Goal: Information Seeking & Learning: Find specific fact

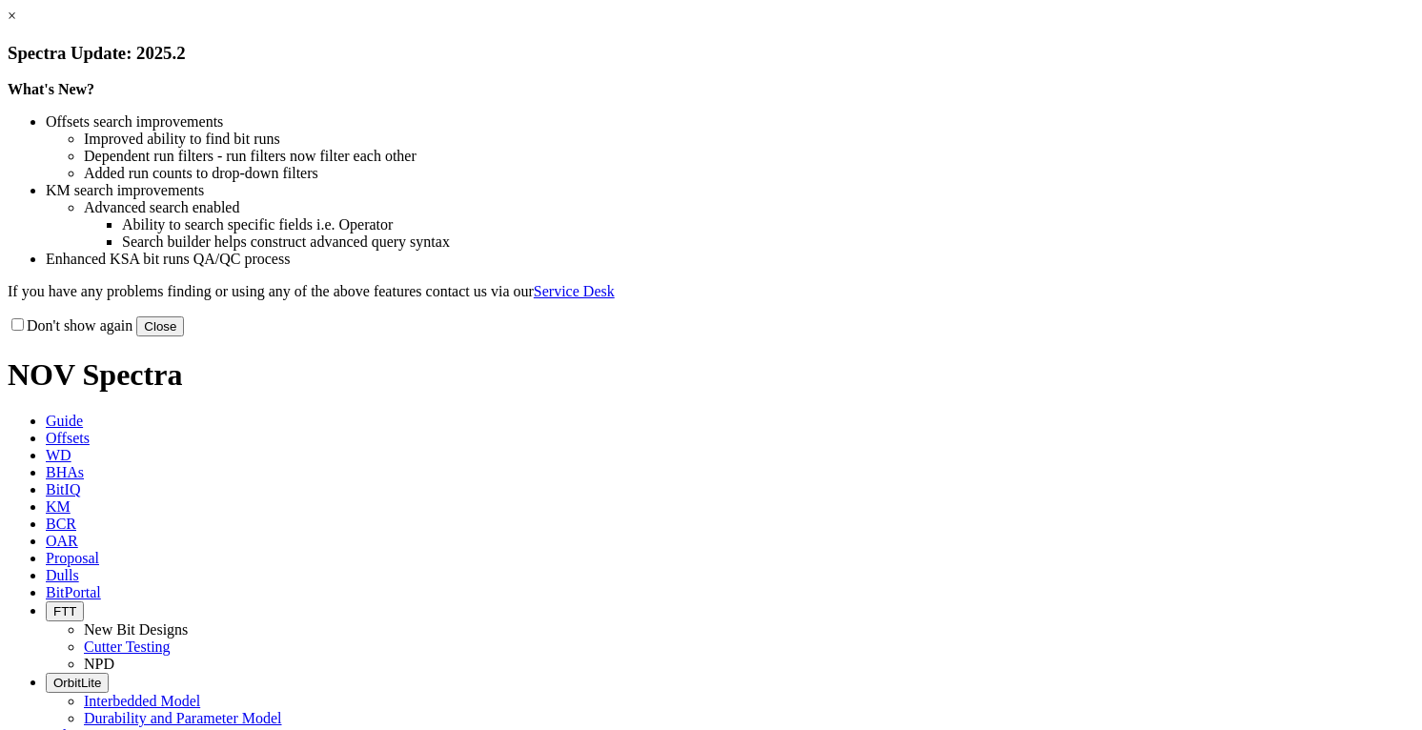
click at [184, 337] on button "Close" at bounding box center [160, 326] width 48 height 20
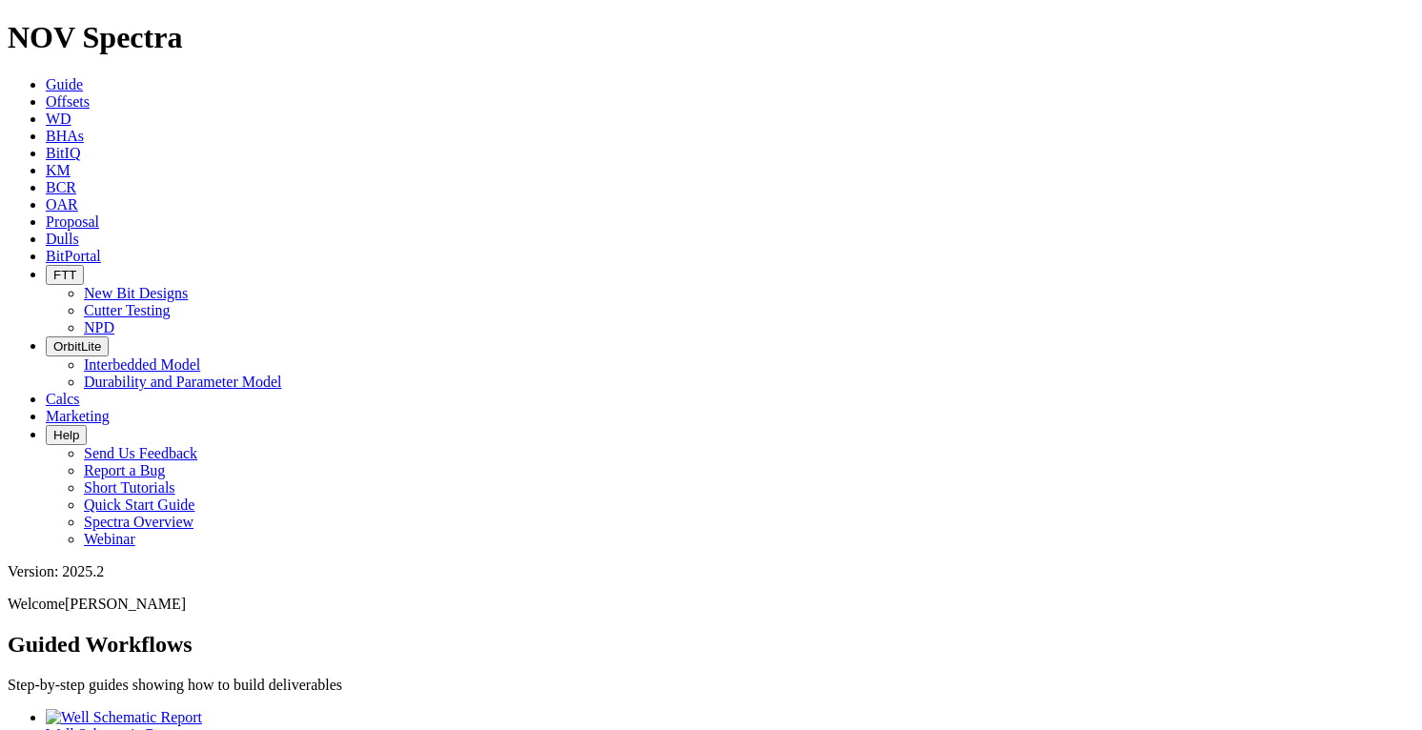
click at [46, 93] on icon at bounding box center [46, 101] width 0 height 16
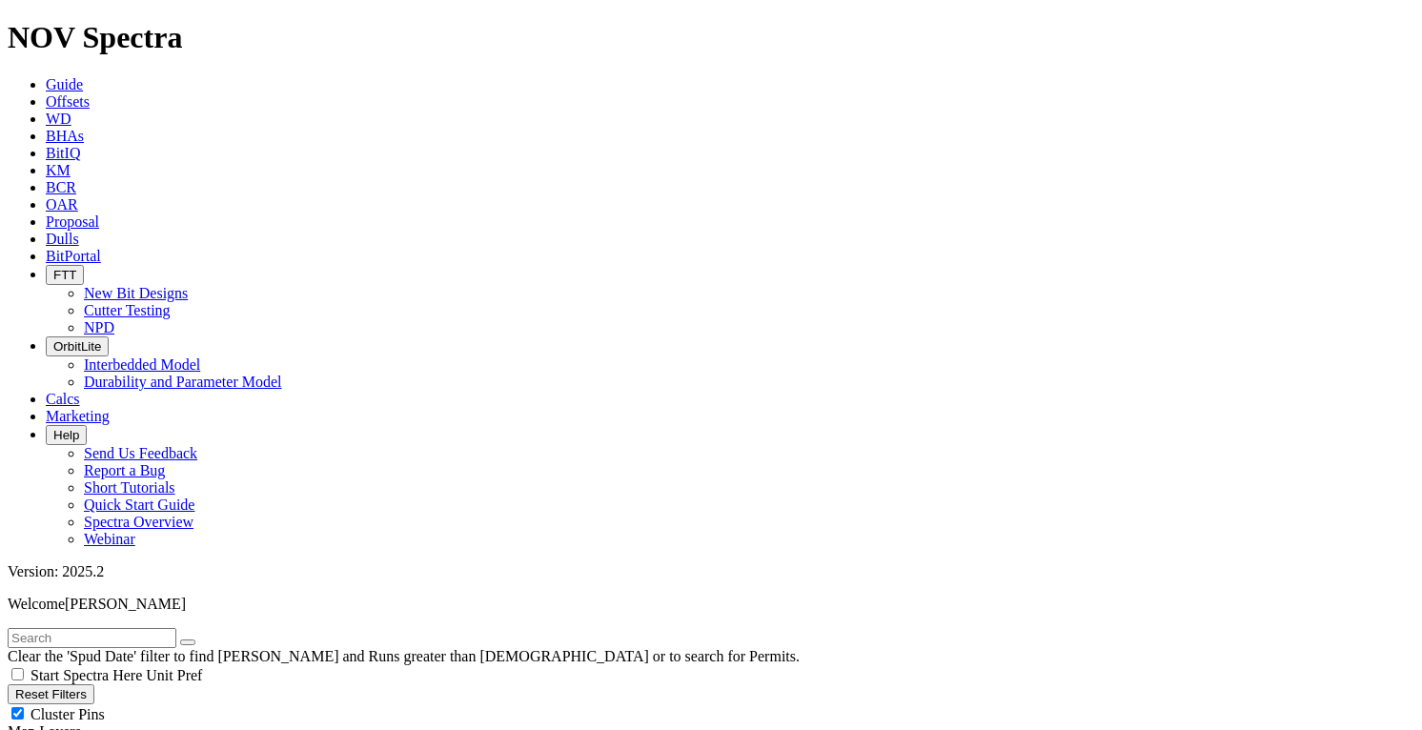
click at [164, 628] on input "text" at bounding box center [92, 638] width 169 height 20
click at [158, 628] on input "text" at bounding box center [92, 638] width 169 height 20
click at [156, 628] on input "text" at bounding box center [92, 638] width 169 height 20
type input "[PERSON_NAME]"
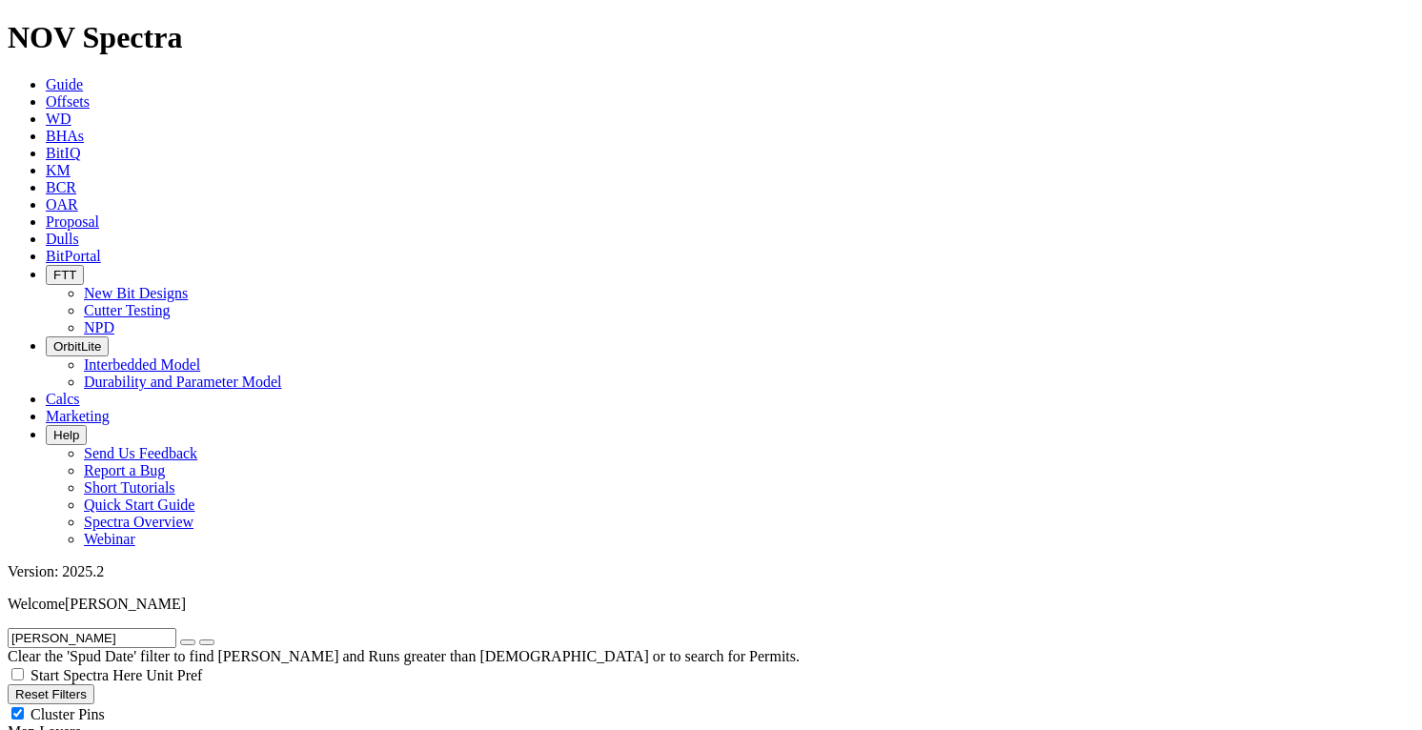
radio input "true"
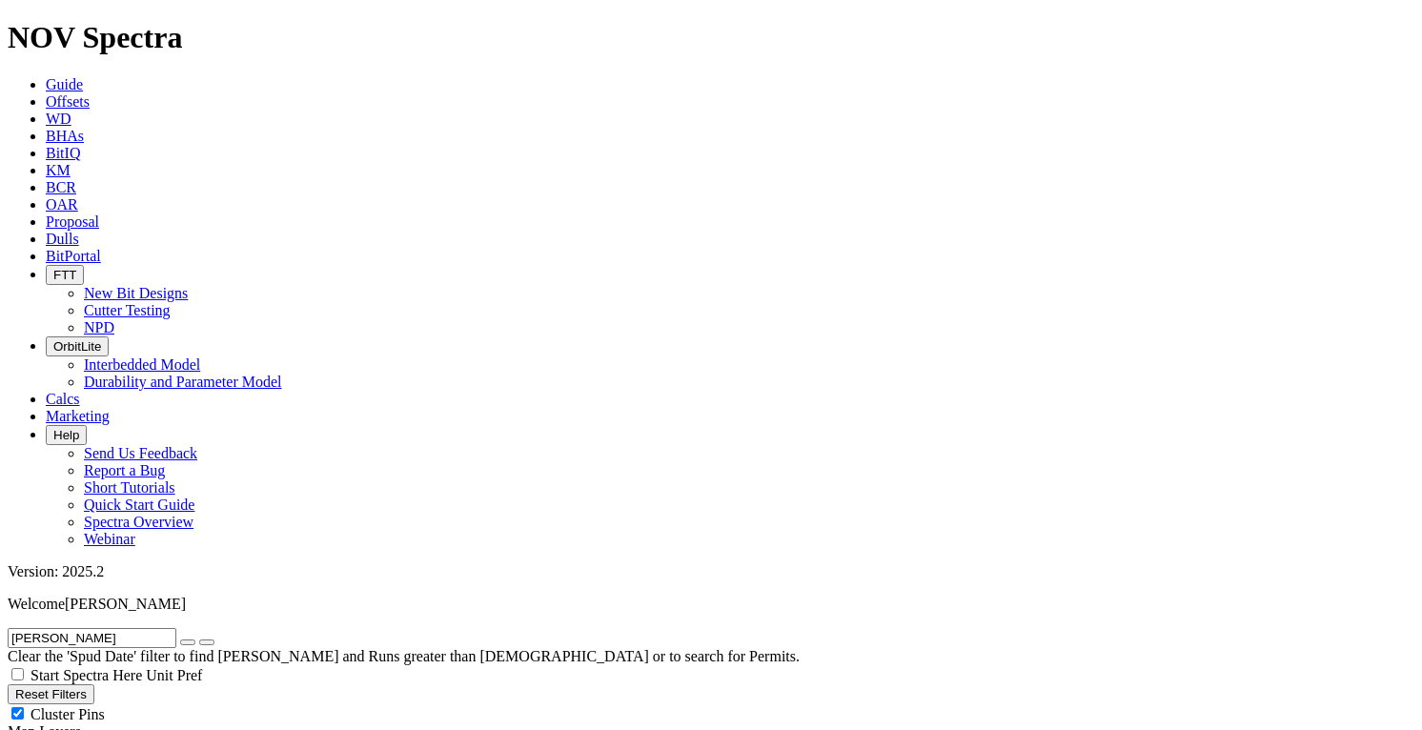
radio input "false"
type input "10"
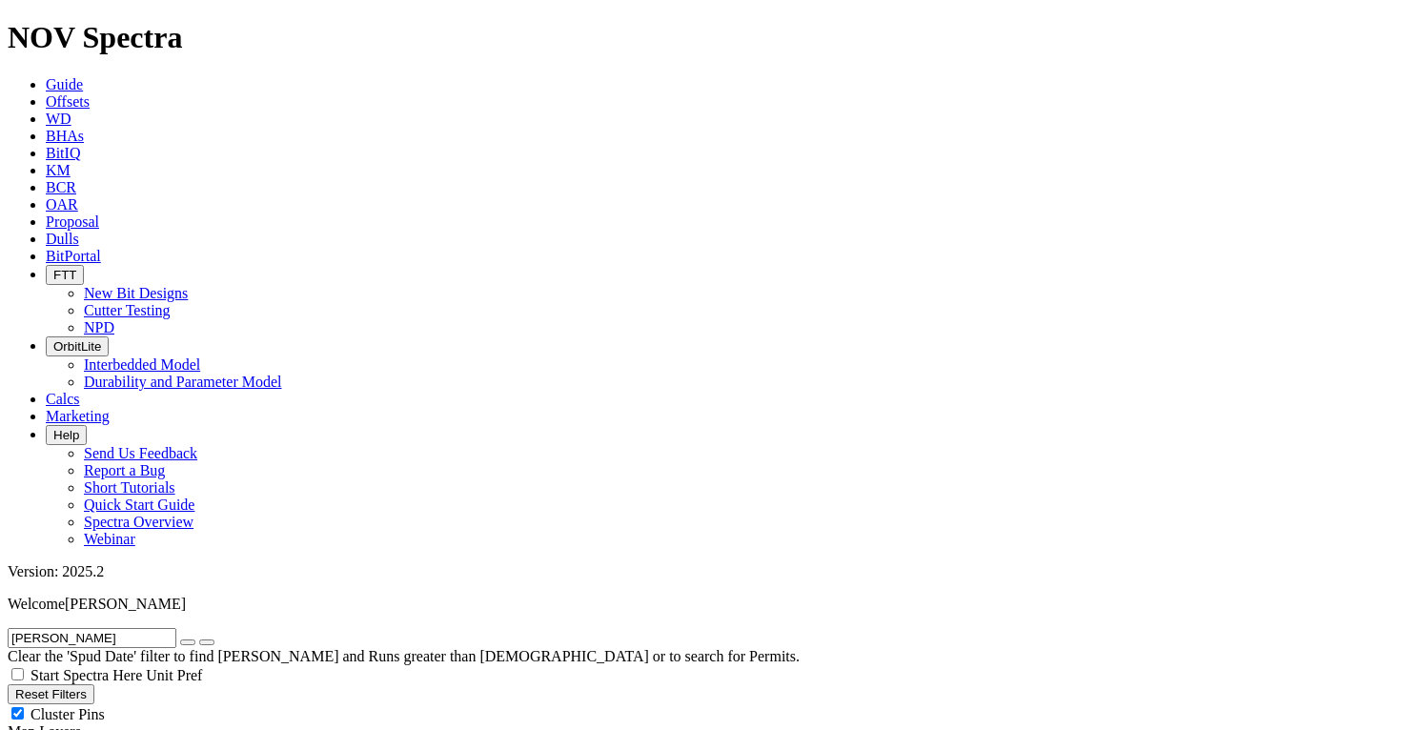
click at [188, 643] on icon "button" at bounding box center [188, 643] width 0 height 0
click at [199, 704] on div "Cluster Pins" at bounding box center [711, 713] width 1407 height 19
checkbox input "false"
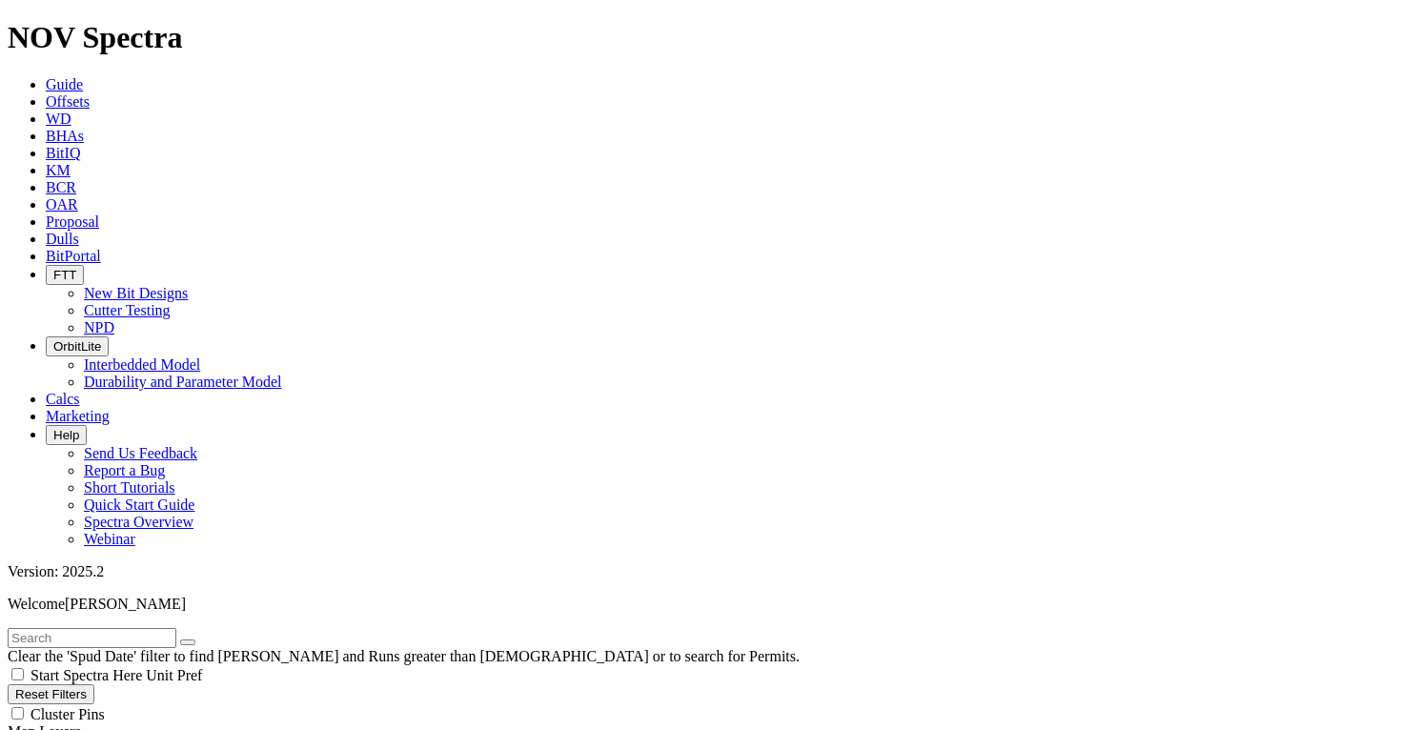
type input "5"
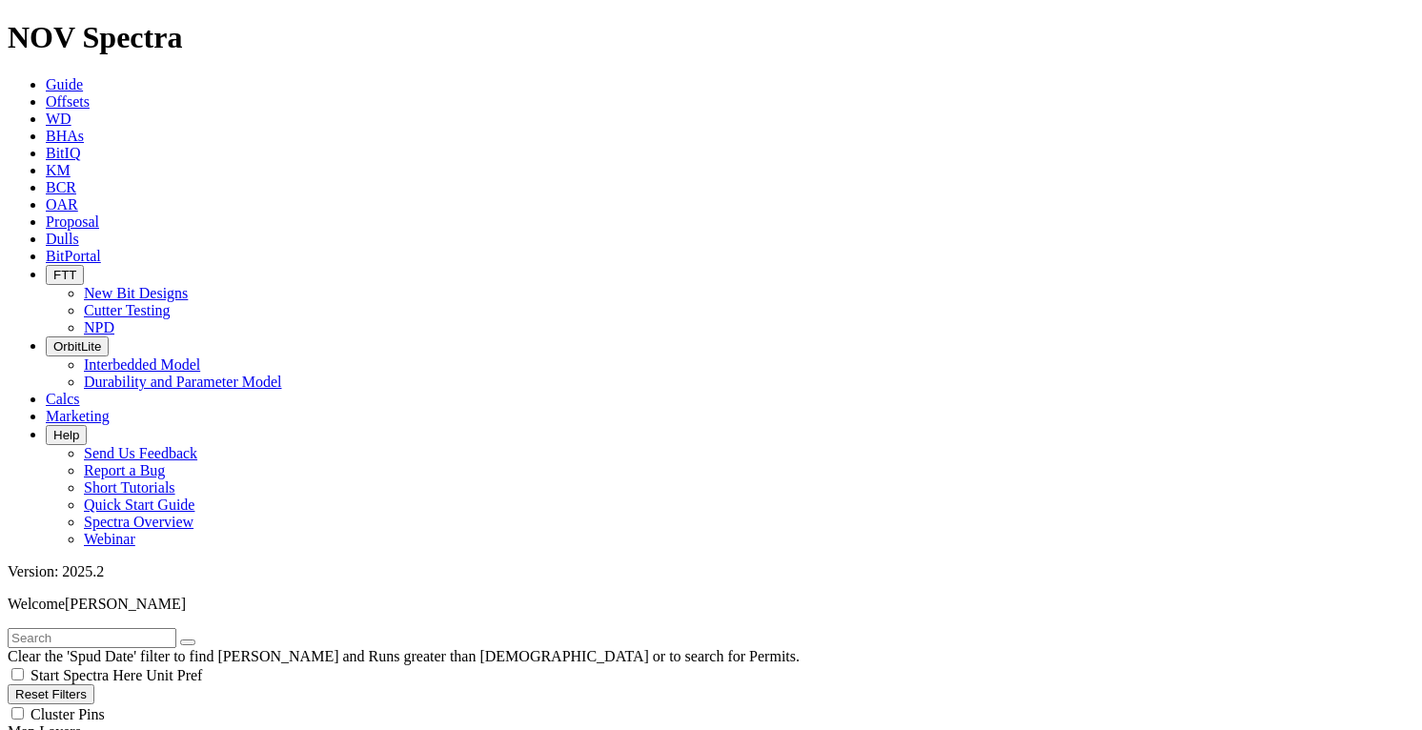
click at [1287, 563] on div "Version: 2025.2" at bounding box center [711, 571] width 1407 height 17
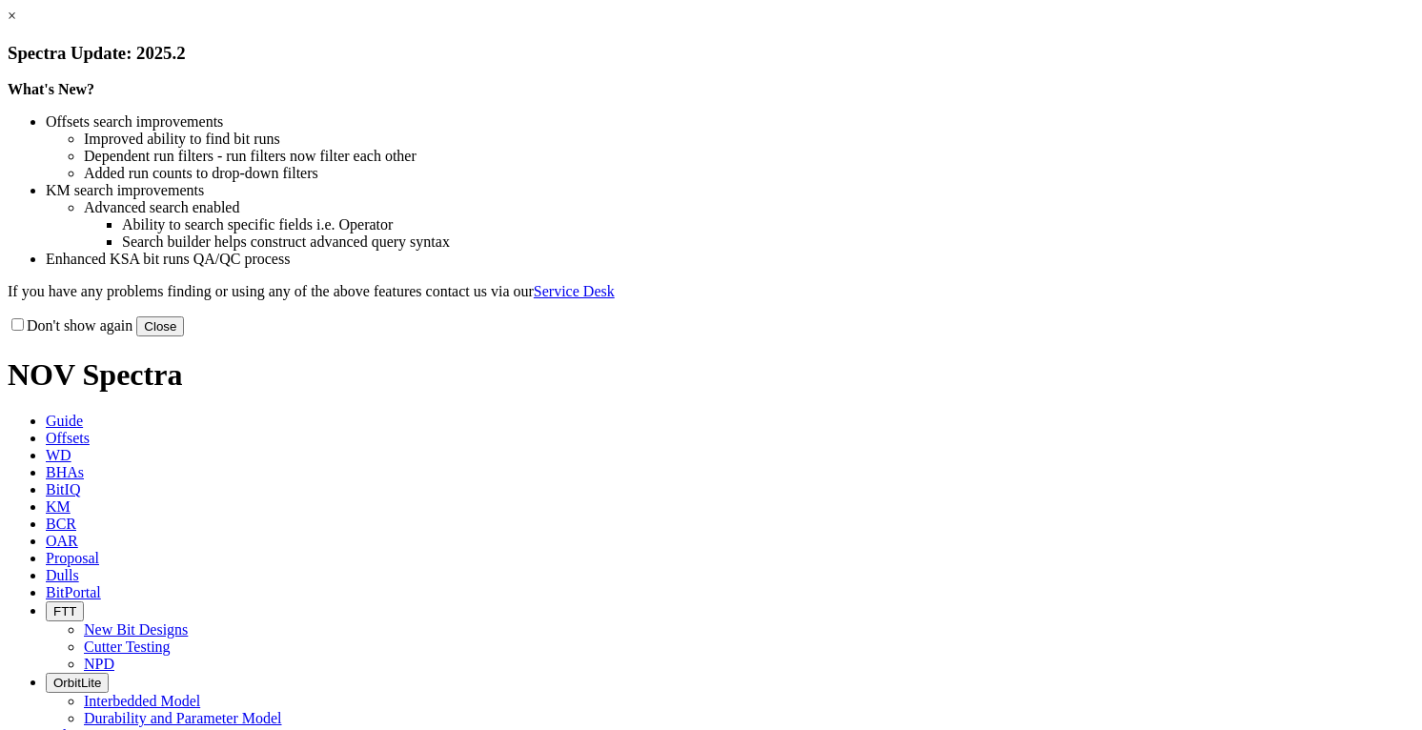
click at [184, 337] on button "Close" at bounding box center [160, 326] width 48 height 20
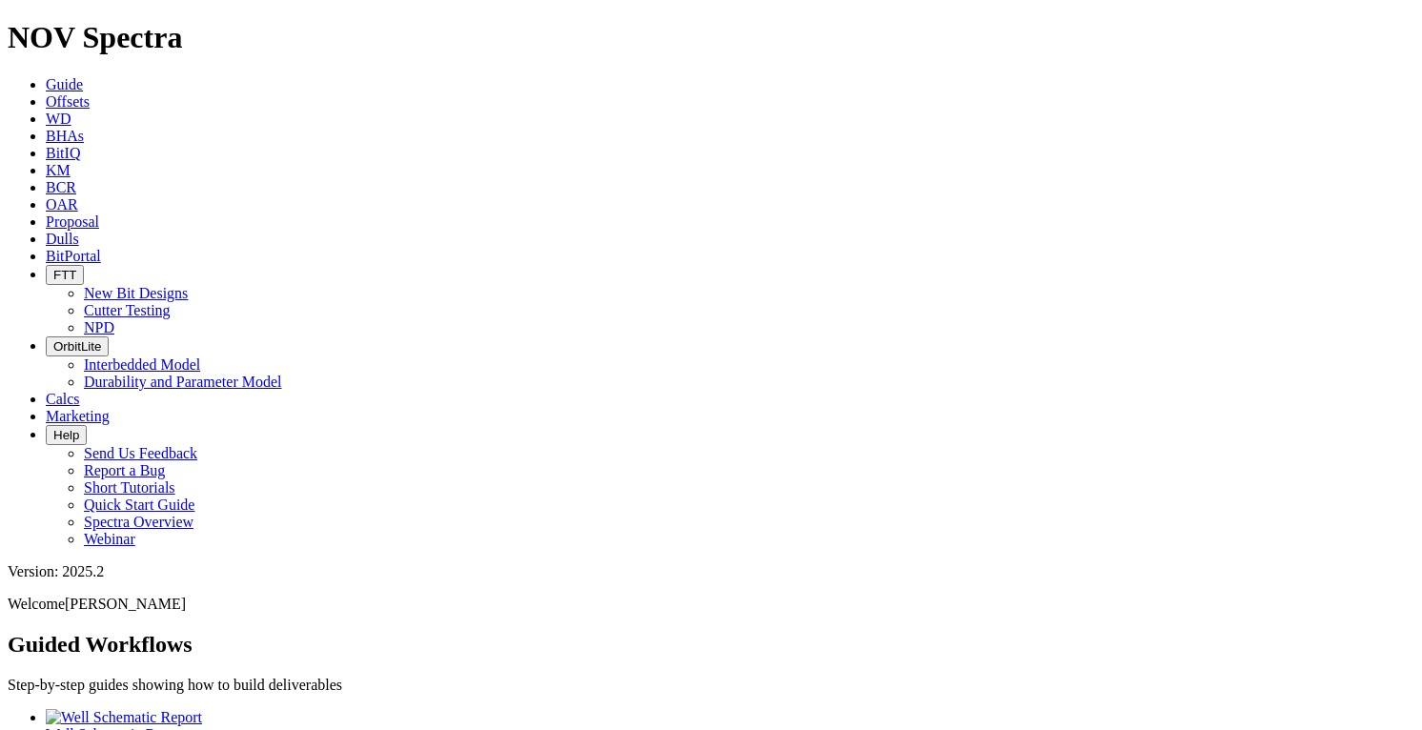
click at [46, 93] on icon at bounding box center [46, 101] width 0 height 16
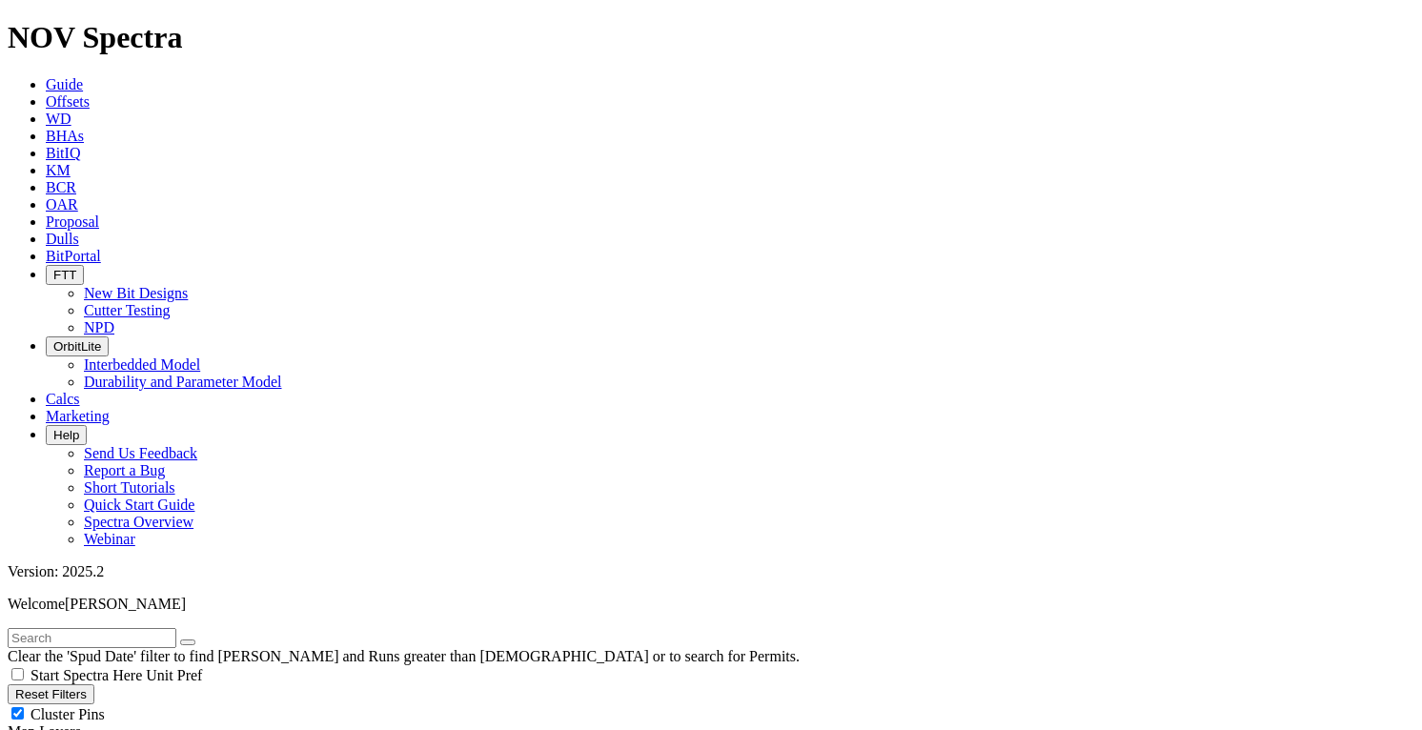
click at [169, 628] on input "text" at bounding box center [92, 638] width 169 height 20
type input "[PERSON_NAME]"
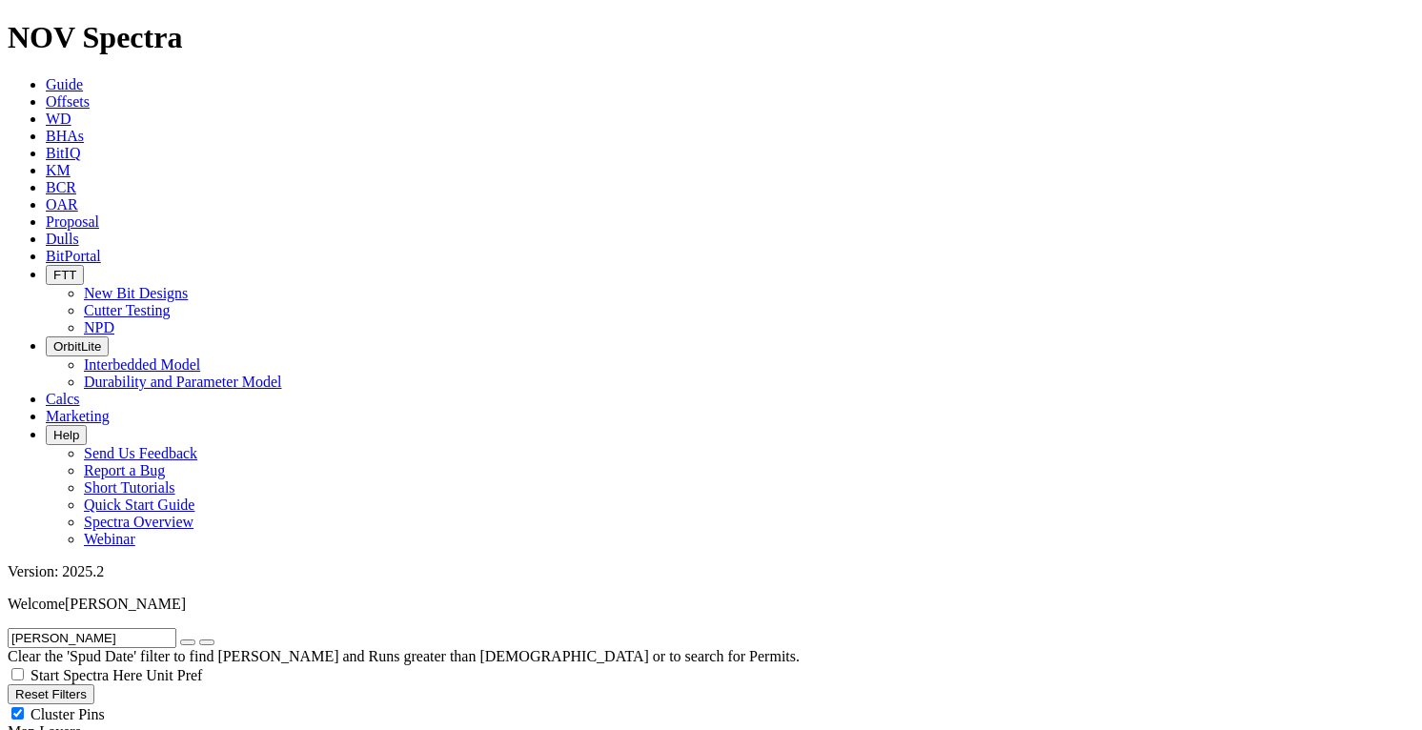
radio input "true"
radio input "false"
drag, startPoint x: 69, startPoint y: 334, endPoint x: 150, endPoint y: 363, distance: 86.3
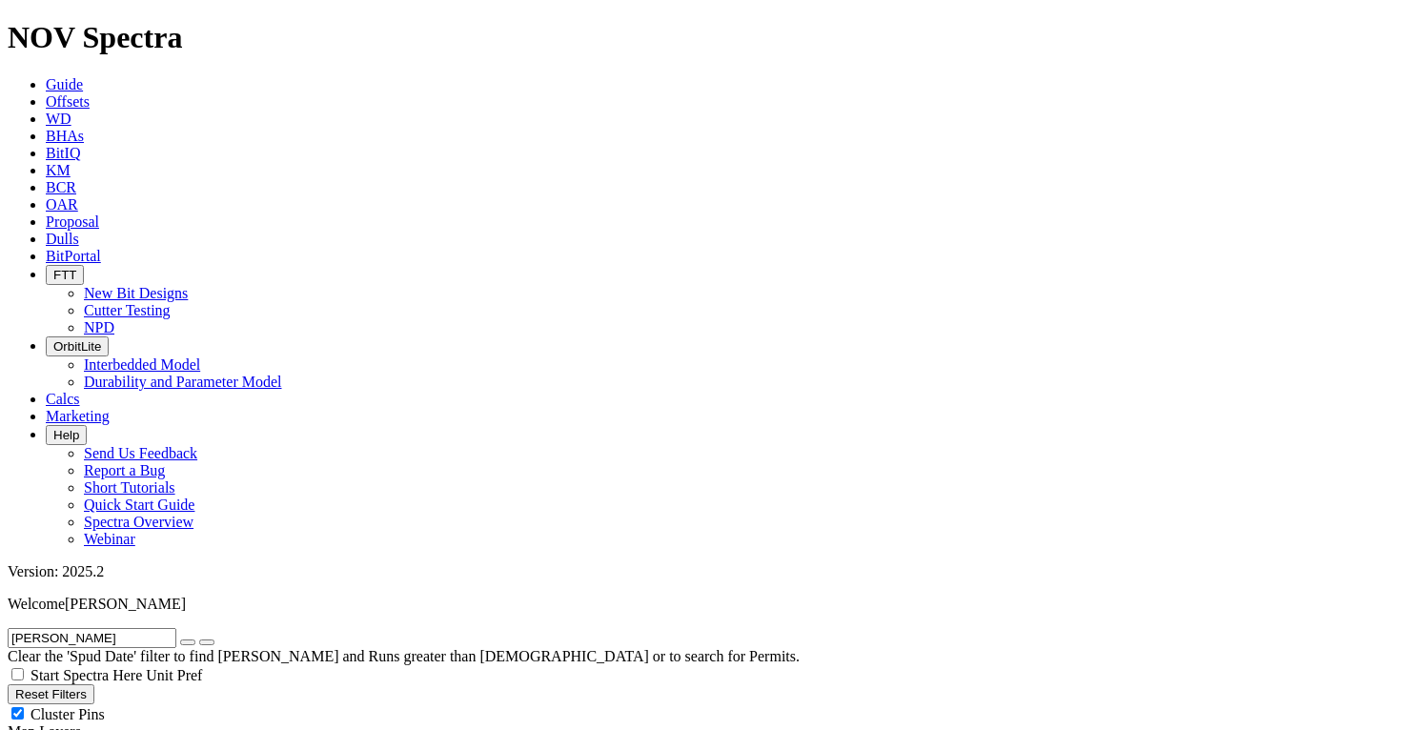
type input "5"
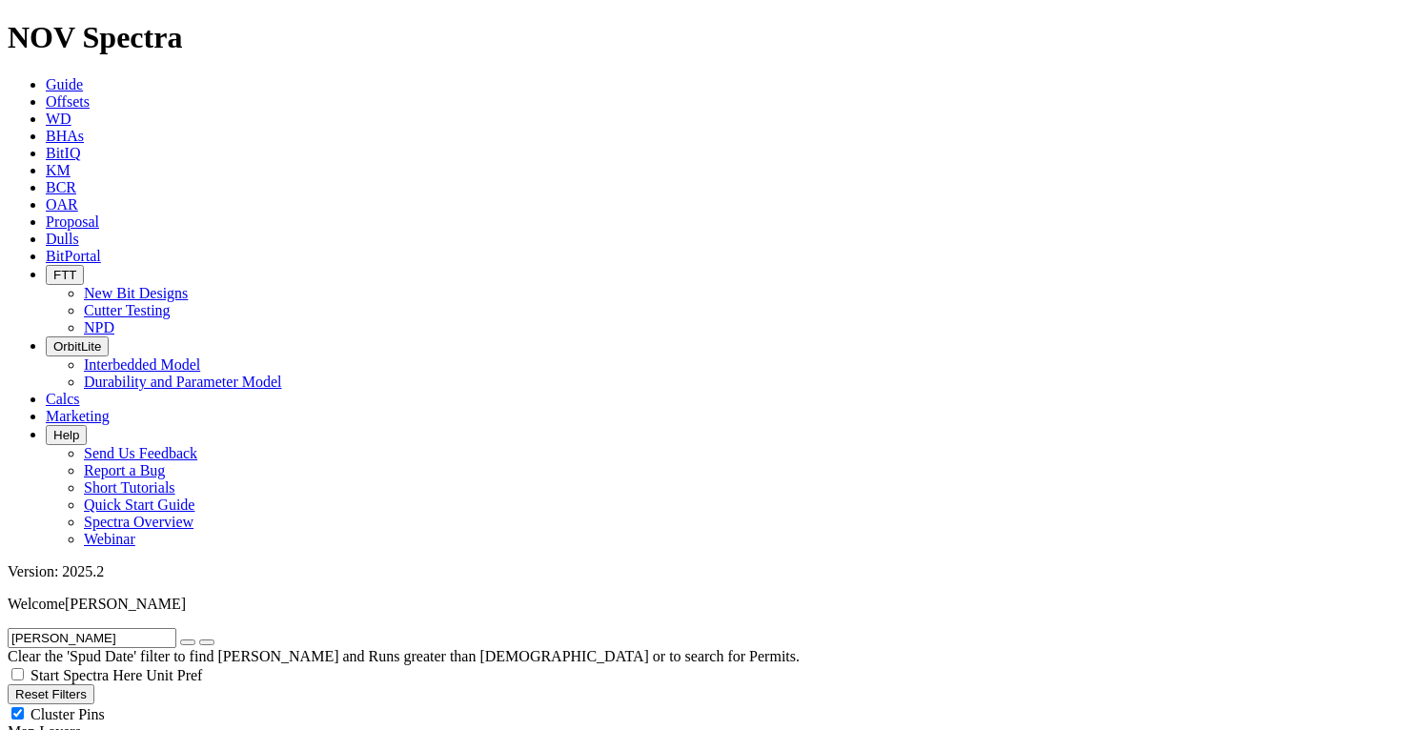
click at [188, 643] on icon "button" at bounding box center [188, 643] width 0 height 0
click at [105, 706] on span "Cluster Pins" at bounding box center [68, 714] width 74 height 16
checkbox input "false"
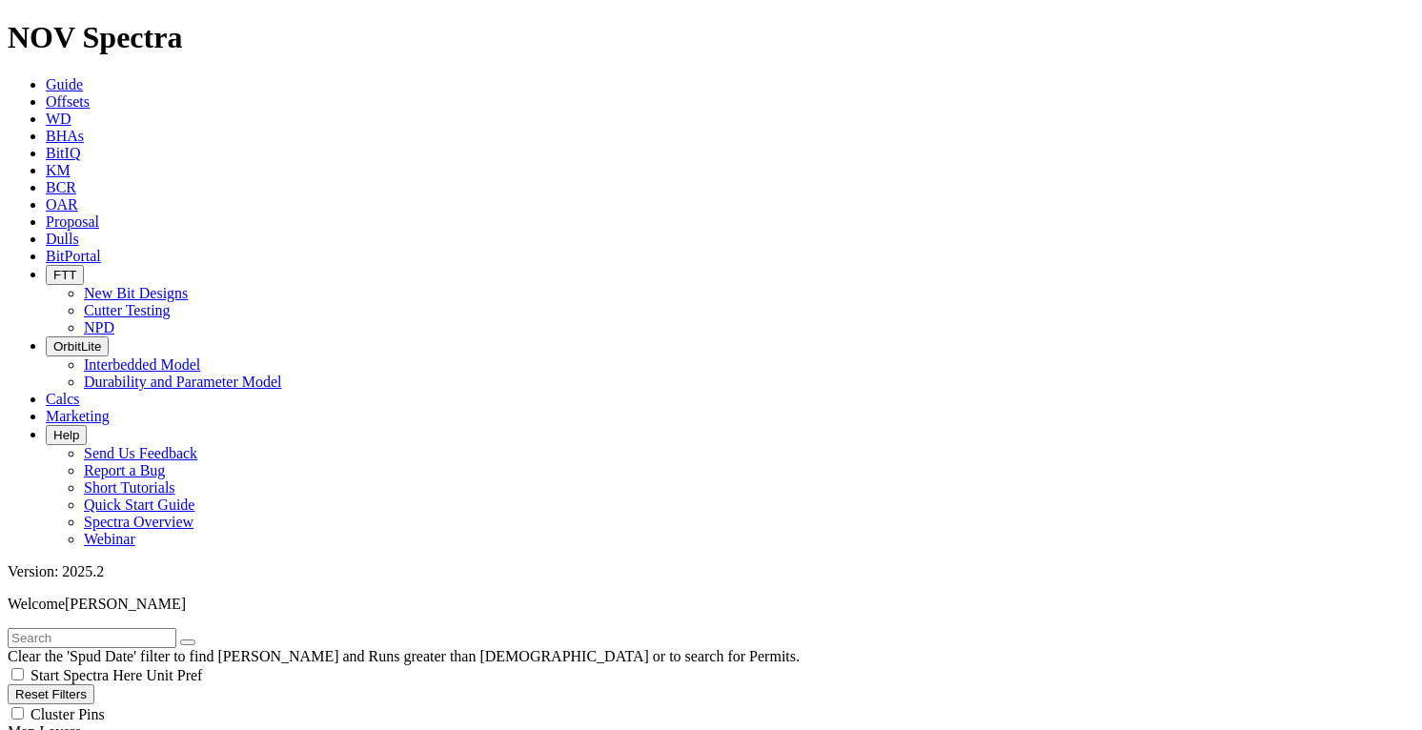
type input "2"
